Goal: Information Seeking & Learning: Learn about a topic

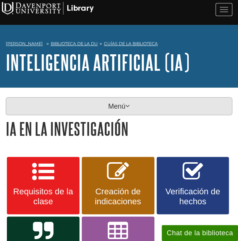
click at [133, 102] on p "Menú" at bounding box center [119, 106] width 227 height 18
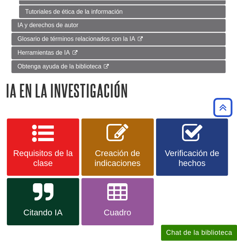
scroll to position [386, 0]
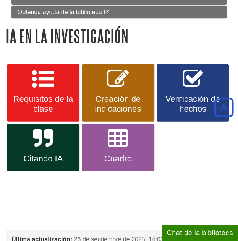
click at [2, 90] on div "Requisitos de la clase Creación de indicaciones Verificación de hechos Citando …" at bounding box center [119, 121] width 238 height 117
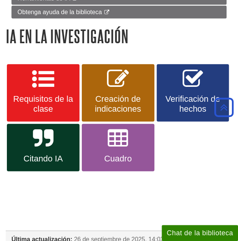
click at [2, 90] on div "Requisitos de la clase Creación de indicaciones Verificación de hechos Citando …" at bounding box center [119, 121] width 238 height 117
click at [4, 93] on div "Requisitos de la clase Creación de indicaciones Verificación de hechos Citando …" at bounding box center [119, 121] width 238 height 117
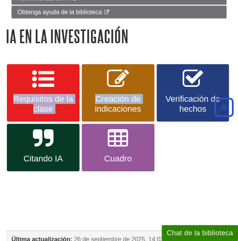
drag, startPoint x: 80, startPoint y: 103, endPoint x: 10, endPoint y: 94, distance: 70.6
click at [10, 94] on div "Requisitos de la clase Creación de indicaciones Verificación de hechos Citando …" at bounding box center [119, 117] width 227 height 109
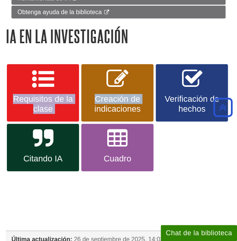
click at [3, 91] on div "Requisitos de la clase Creación de indicaciones Verificación de hechos Citando …" at bounding box center [118, 121] width 237 height 117
drag, startPoint x: 3, startPoint y: 91, endPoint x: 62, endPoint y: 103, distance: 59.8
click at [62, 103] on div "Requisitos de la clase Creación de indicaciones Verificación de hechos Citando …" at bounding box center [118, 121] width 237 height 117
copy link "Requisitos de la clase"
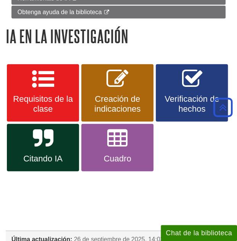
click at [80, 90] on div "Requisitos de la clase Creación de indicaciones Verificación de hechos Citando …" at bounding box center [119, 117] width 226 height 109
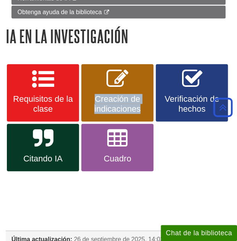
click at [80, 90] on div "Requisitos de la clase Creación de indicaciones Verificación de hechos Citando …" at bounding box center [119, 117] width 226 height 109
copy div "Creación de indicaciones"
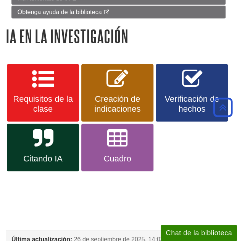
click at [155, 92] on div "Requisitos de la clase Creación de indicaciones Verificación de hechos Citando …" at bounding box center [119, 117] width 226 height 109
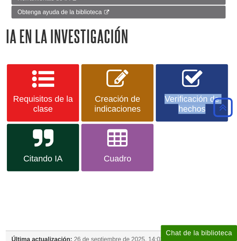
click at [155, 92] on div "Requisitos de la clase Creación de indicaciones Verificación de hechos Citando …" at bounding box center [119, 117] width 226 height 109
copy div "Verificación de hechos"
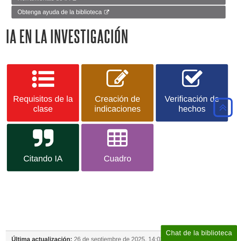
click at [3, 153] on div "Requisitos de la clase Creación de indicaciones Verificación de hechos Citando …" at bounding box center [118, 121] width 237 height 117
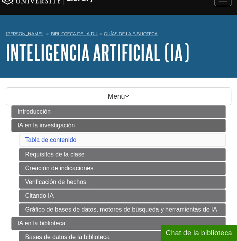
scroll to position [0, 0]
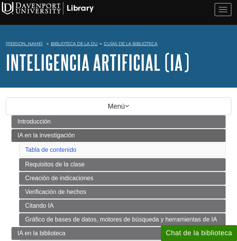
copy ul "Requisitos de la clase"
